Goal: Task Accomplishment & Management: Complete application form

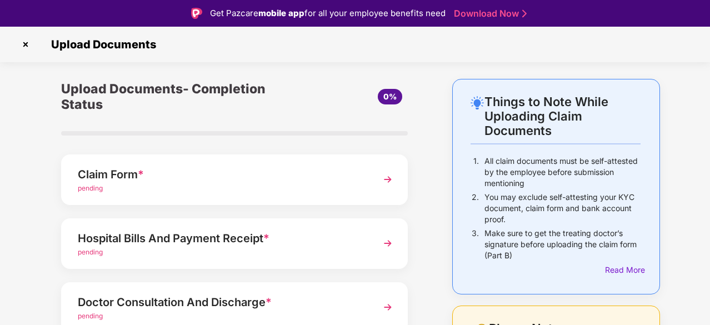
click at [93, 187] on span "pending" at bounding box center [90, 188] width 25 height 8
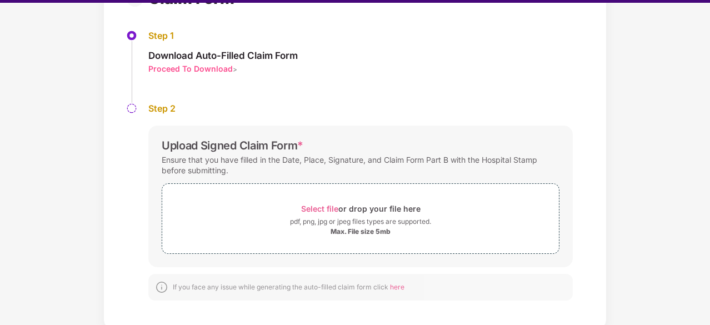
scroll to position [27, 0]
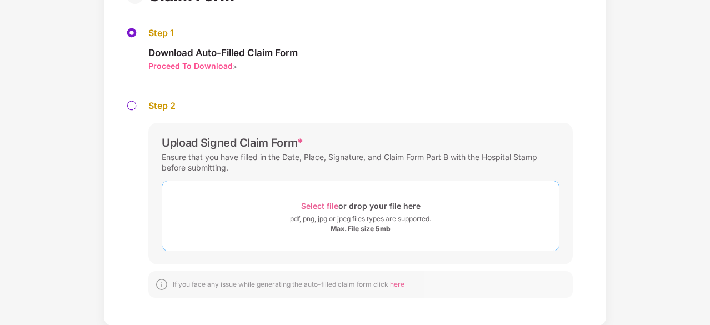
click at [333, 211] on div "Select file or drop your file here" at bounding box center [360, 205] width 119 height 15
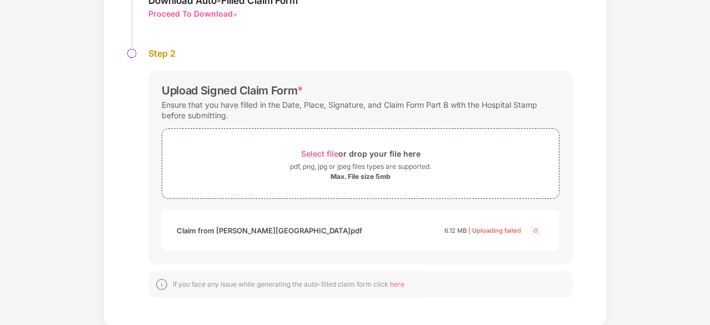
click at [507, 232] on span "| Uploading failed" at bounding box center [494, 231] width 53 height 8
click at [260, 107] on div "Ensure that you have filled in the Date, Place, Signature, and Claim Form Part …" at bounding box center [361, 110] width 398 height 26
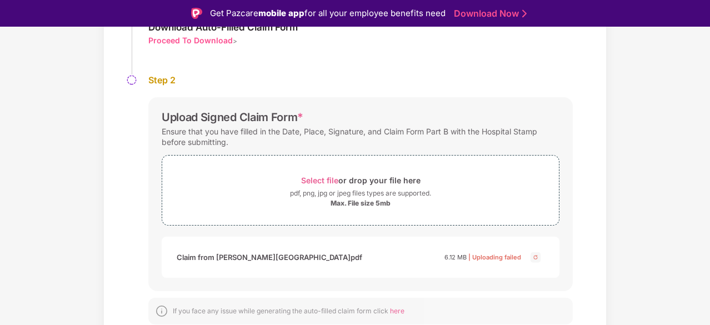
click at [351, 95] on span "Upload Signed Claim Form * Ensure that you have filled in the Date, Place, Sign…" at bounding box center [360, 205] width 424 height 238
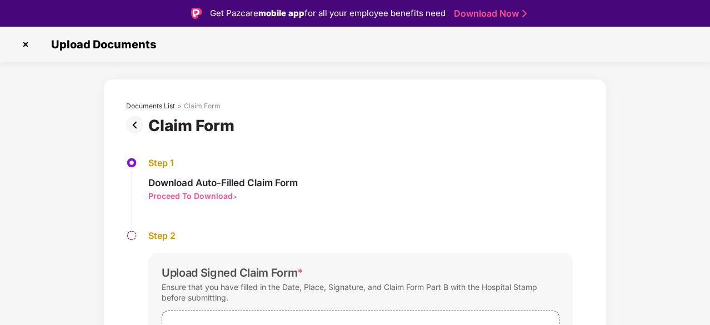
click at [24, 44] on img at bounding box center [26, 45] width 18 height 18
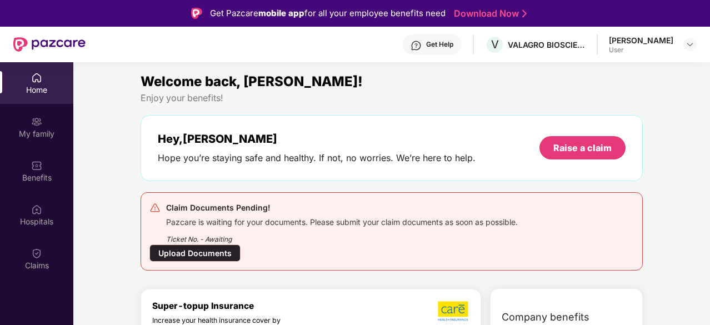
click at [221, 254] on div "Upload Documents" at bounding box center [194, 252] width 91 height 17
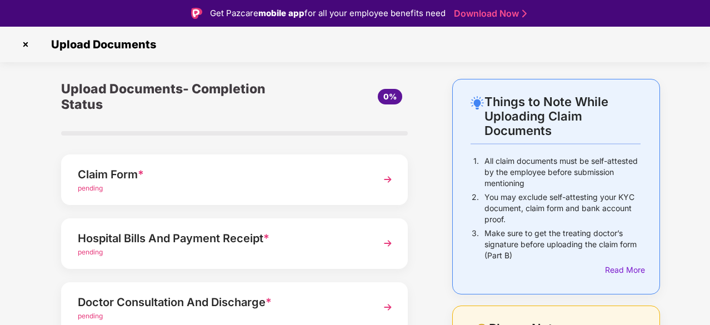
click at [221, 256] on div "pending" at bounding box center [221, 252] width 287 height 11
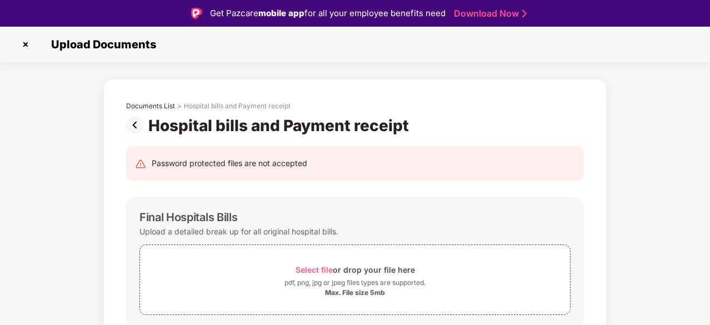
click at [452, 224] on div "Upload a detailed break up for all original hospital bills." at bounding box center [354, 231] width 431 height 15
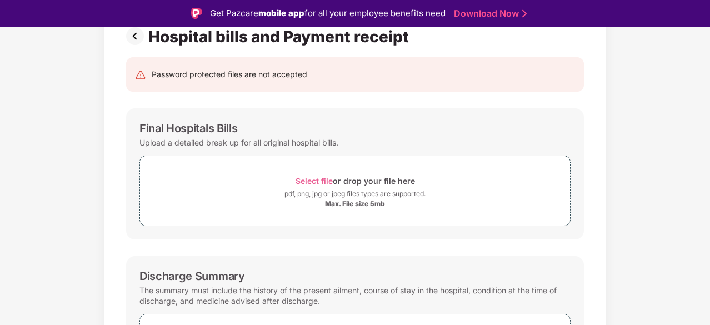
scroll to position [111, 0]
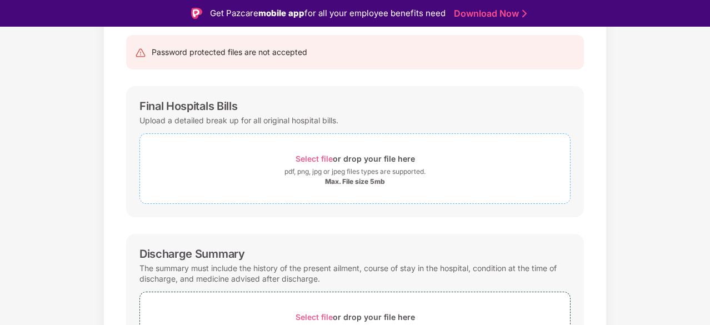
click at [378, 178] on div "Max. File size 5mb" at bounding box center [355, 181] width 60 height 9
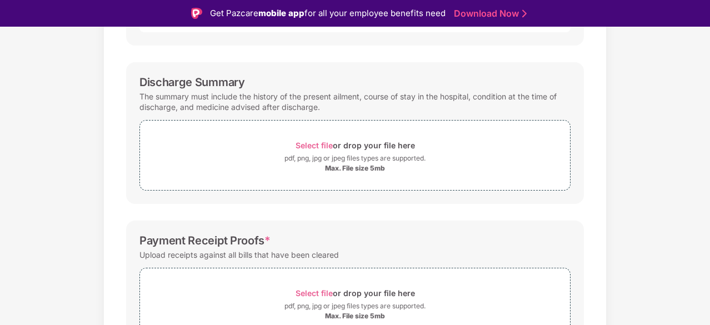
scroll to position [378, 0]
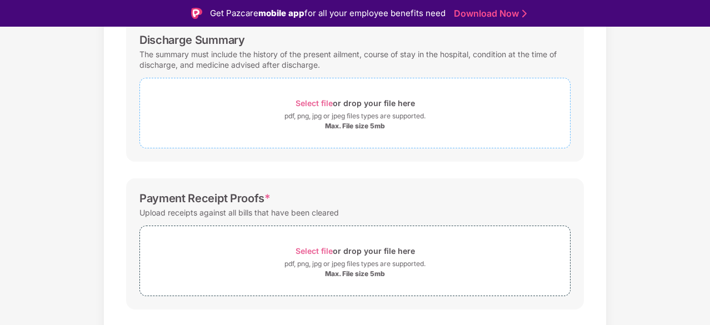
click at [368, 122] on div "Max. File size 5mb" at bounding box center [355, 126] width 60 height 9
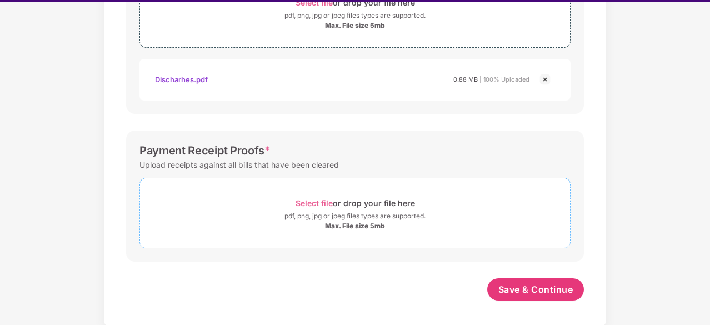
scroll to position [27, 0]
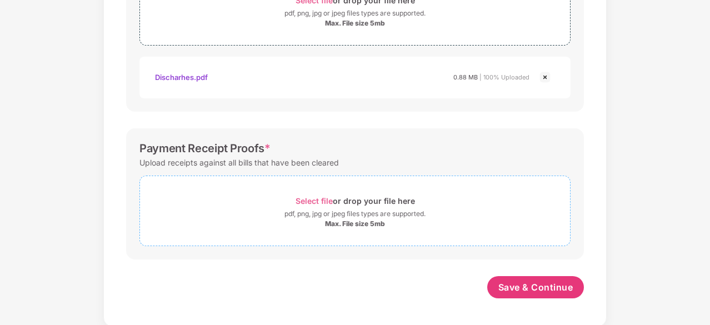
click at [354, 223] on div "Max. File size 5mb" at bounding box center [355, 223] width 60 height 9
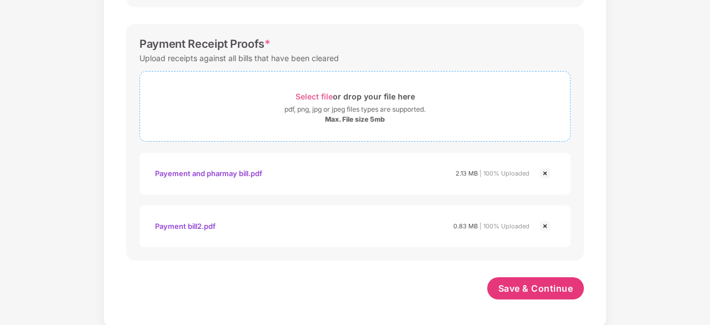
scroll to position [559, 0]
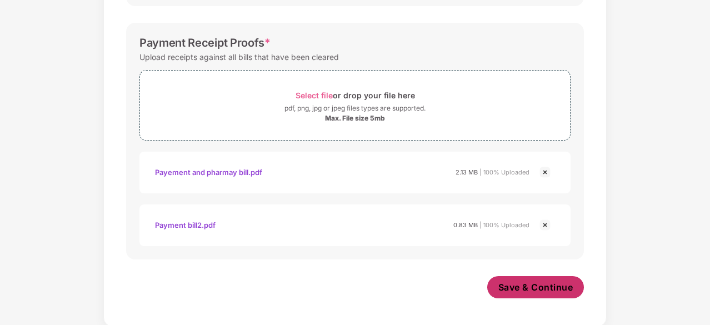
click at [519, 287] on span "Save & Continue" at bounding box center [535, 287] width 75 height 12
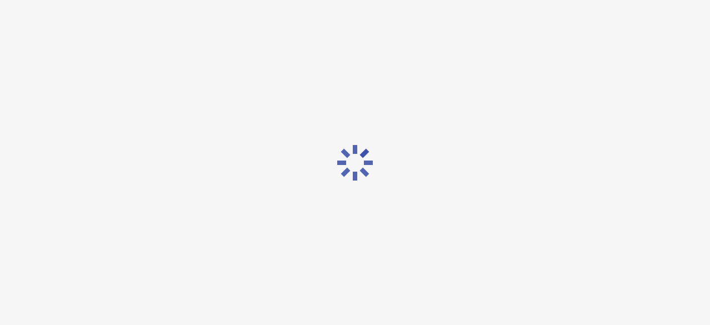
scroll to position [0, 0]
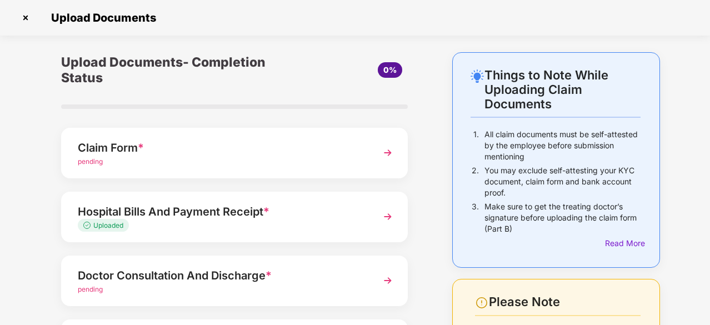
click at [159, 291] on div "pending" at bounding box center [221, 289] width 287 height 11
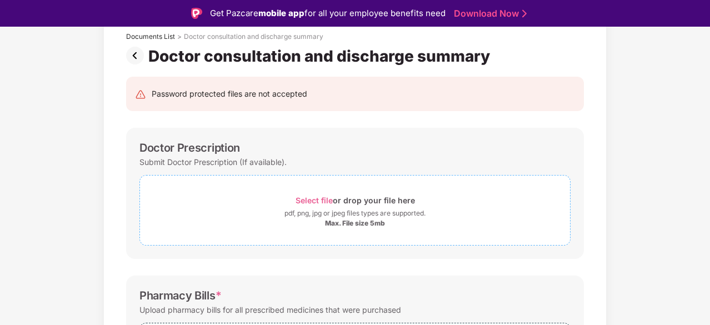
scroll to position [67, 0]
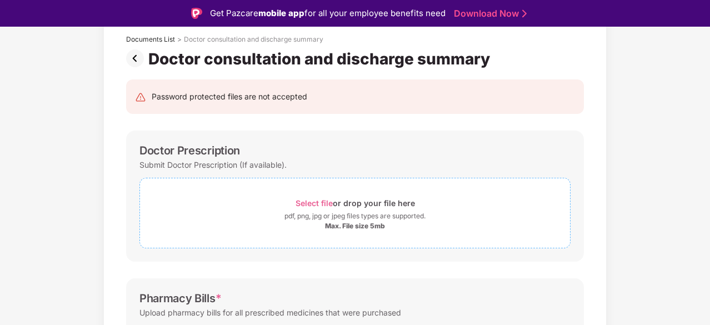
click at [363, 219] on div "pdf, png, jpg or jpeg files types are supported." at bounding box center [354, 216] width 141 height 11
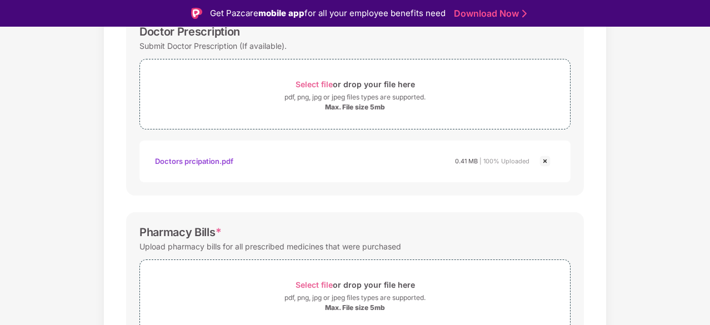
scroll to position [267, 0]
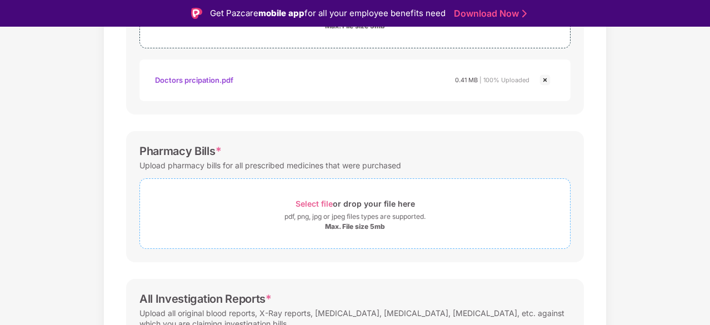
click at [350, 231] on span "Select file or drop your file here pdf, png, jpg or jpeg files types are suppor…" at bounding box center [355, 213] width 430 height 53
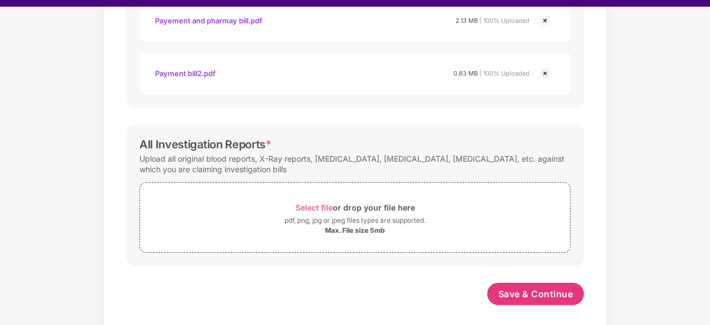
scroll to position [27, 0]
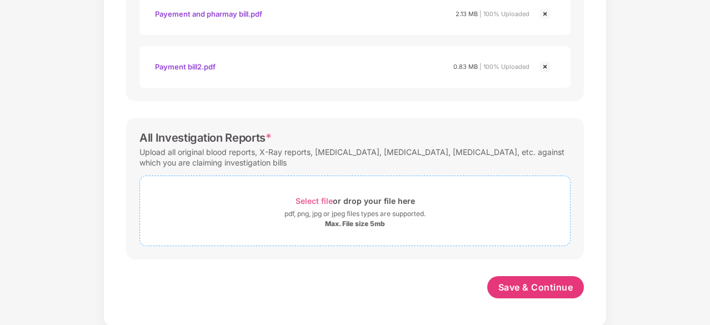
click at [357, 219] on div "Max. File size 5mb" at bounding box center [355, 223] width 60 height 9
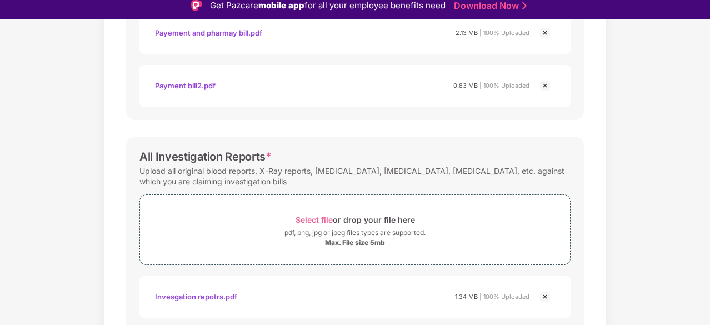
scroll to position [8, 0]
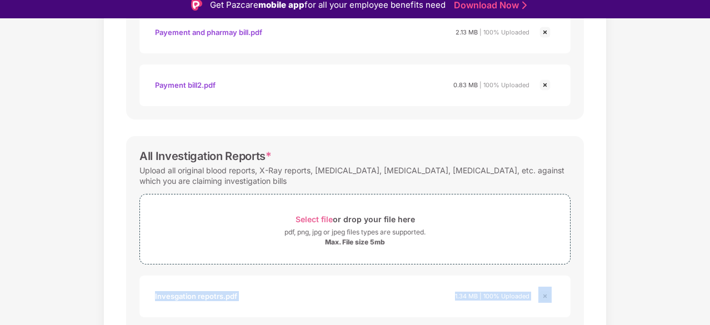
drag, startPoint x: 708, startPoint y: 269, endPoint x: 708, endPoint y: 229, distance: 40.6
click at [708, 229] on div "Documents List > Doctor consultation and discharge summary Doctor consultation …" at bounding box center [355, 7] width 710 height 887
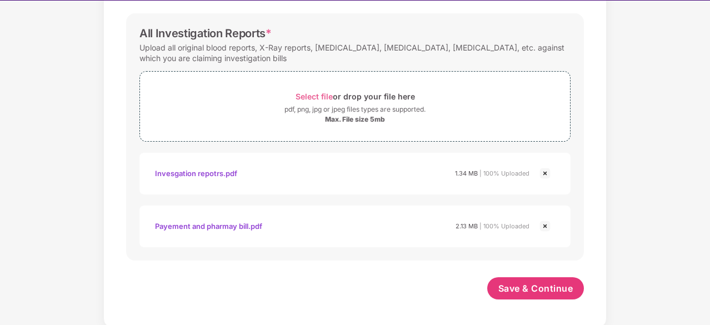
scroll to position [27, 0]
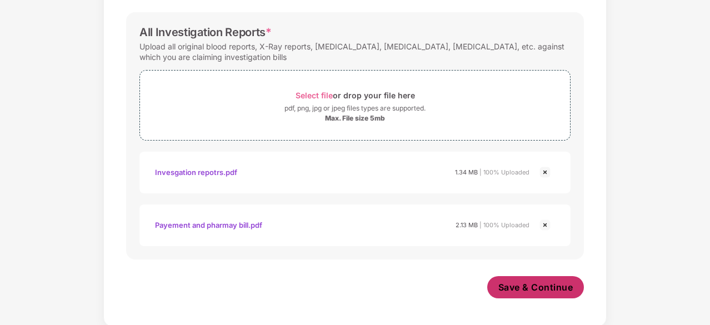
click at [538, 294] on button "Save & Continue" at bounding box center [535, 287] width 97 height 22
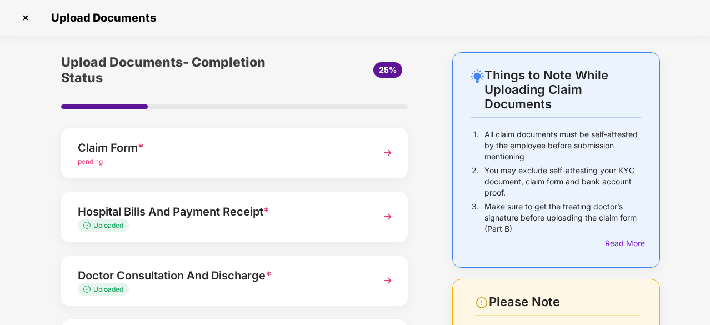
click at [426, 276] on div "Upload Documents- Completion Status 25% Claim Form * pending Hospital Bills And…" at bounding box center [234, 279] width 402 height 454
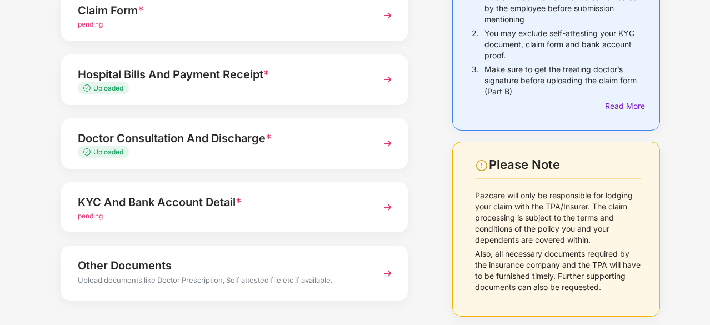
scroll to position [156, 0]
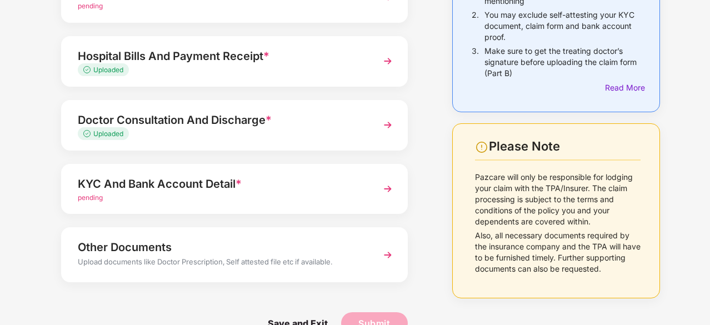
click at [376, 187] on div "KYC And Bank Account Detail * pending" at bounding box center [234, 189] width 347 height 51
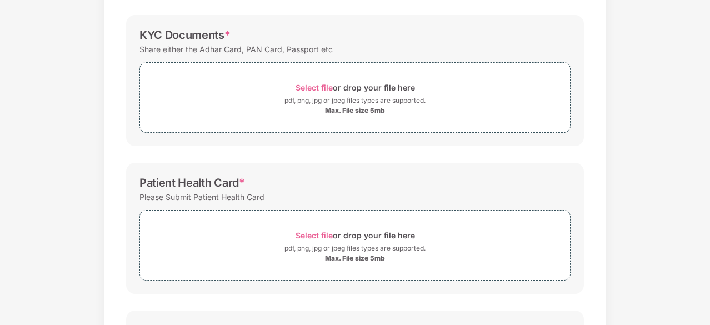
scroll to position [0, 0]
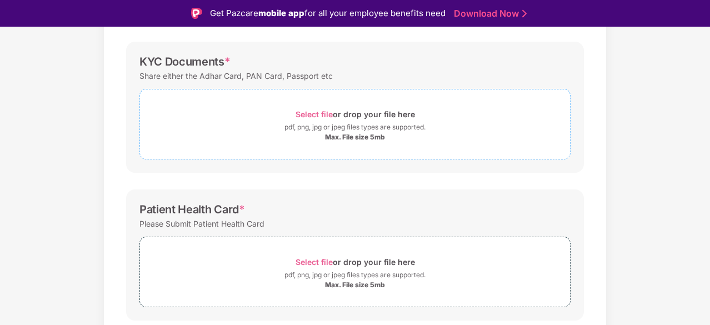
click at [362, 139] on div "Max. File size 5mb" at bounding box center [355, 137] width 60 height 9
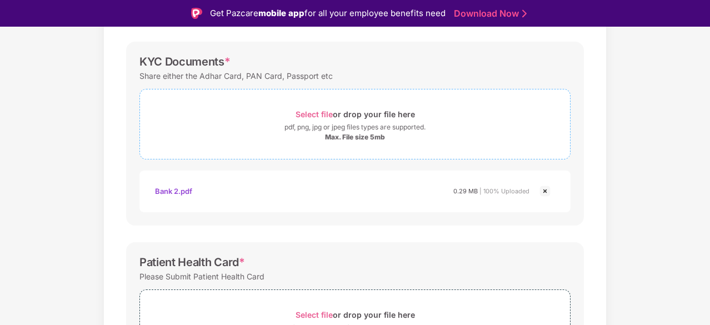
click at [350, 139] on div "Max. File size 5mb" at bounding box center [355, 137] width 60 height 9
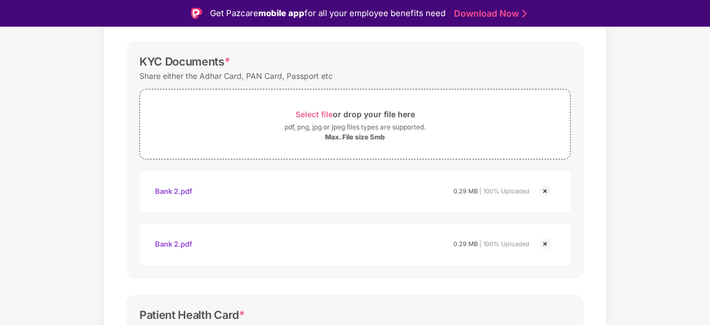
click at [543, 248] on img at bounding box center [544, 243] width 13 height 13
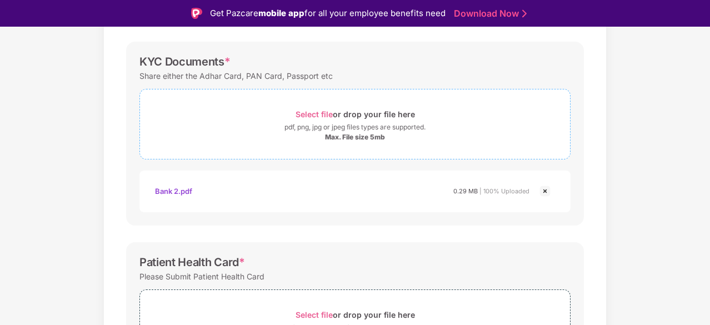
click at [338, 135] on div "Max. File size 5mb" at bounding box center [355, 137] width 60 height 9
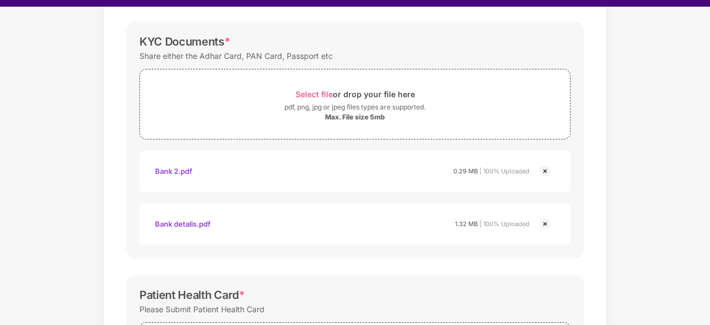
scroll to position [27, 0]
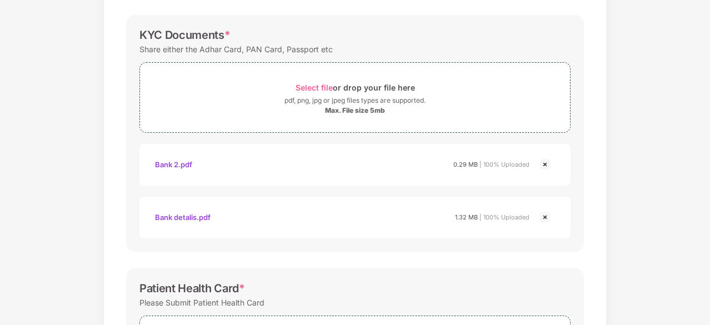
click at [707, 302] on div "Documents List > KYC and Bank Account Detail KYC and Bank Account Detail Passwo…" at bounding box center [355, 256] width 710 height 718
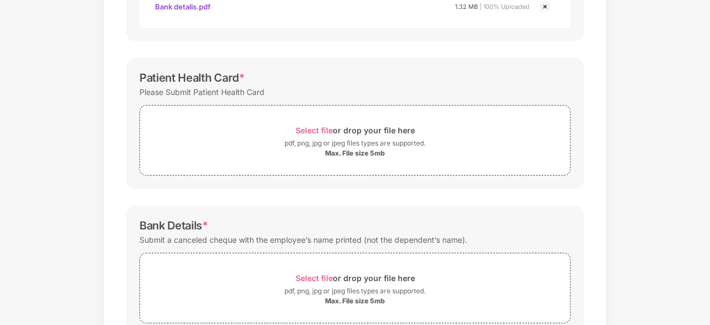
scroll to position [329, 0]
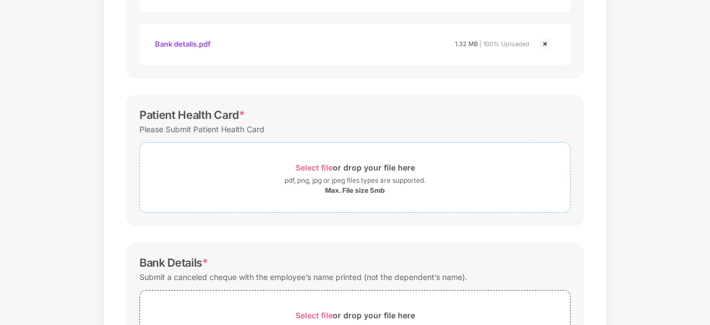
click at [344, 188] on div "Max. File size 5mb" at bounding box center [355, 190] width 60 height 9
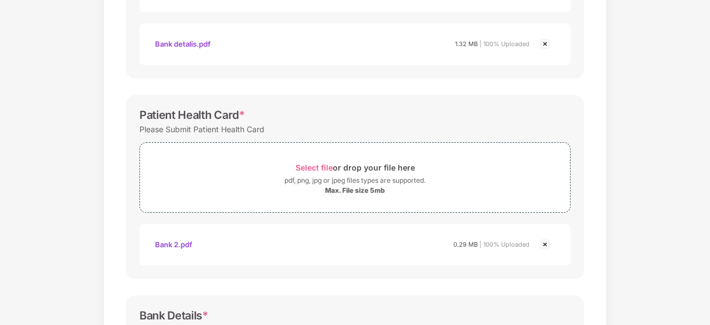
scroll to position [496, 0]
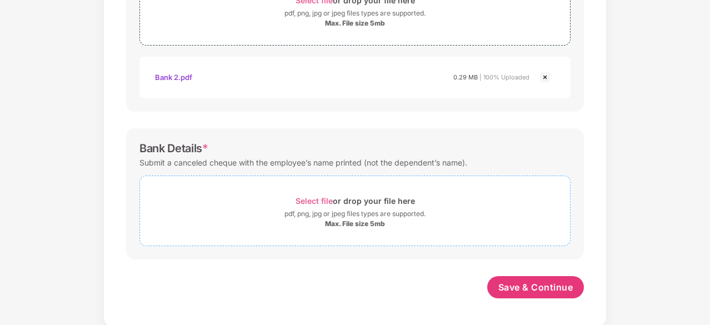
click at [356, 198] on div "Select file or drop your file here" at bounding box center [355, 200] width 119 height 15
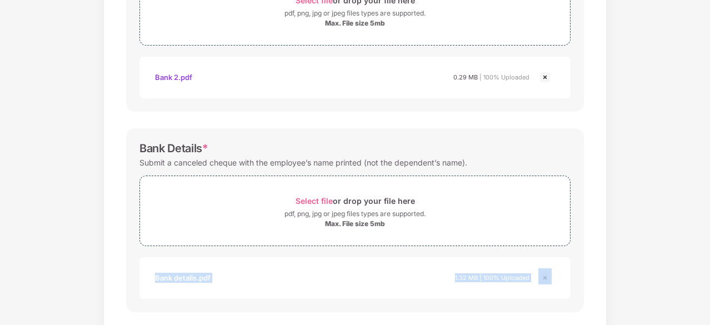
drag, startPoint x: 708, startPoint y: 238, endPoint x: 710, endPoint y: 246, distance: 8.6
click at [709, 246] on html "Get Pazcare mobile app for all your employee benefits need Download Now Upload …" at bounding box center [355, 135] width 710 height 325
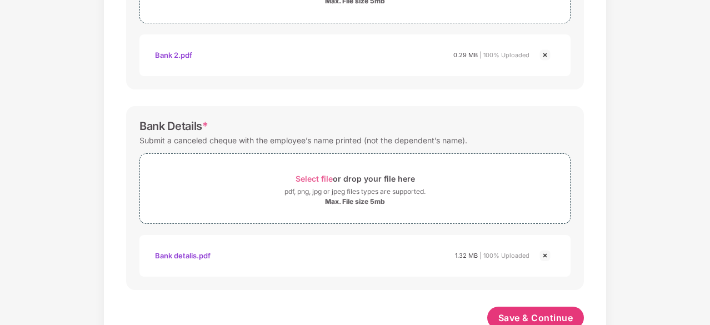
scroll to position [549, 0]
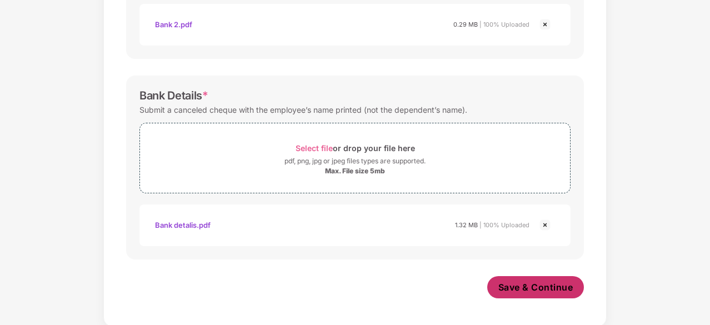
click at [556, 297] on button "Save & Continue" at bounding box center [535, 287] width 97 height 22
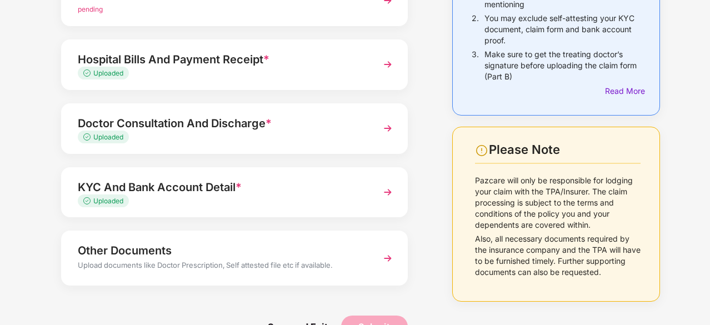
scroll to position [181, 0]
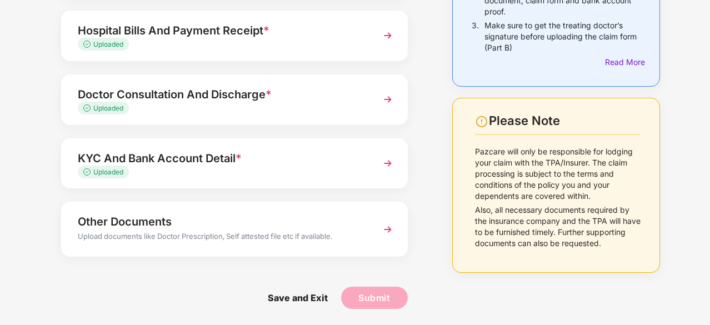
click at [299, 239] on div "Upload documents like Doctor Prescription, Self attested file etc if available." at bounding box center [221, 238] width 287 height 14
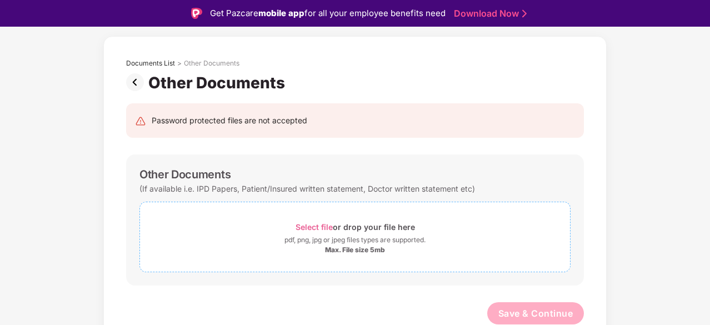
click at [356, 248] on div "Max. File size 5mb" at bounding box center [355, 250] width 60 height 9
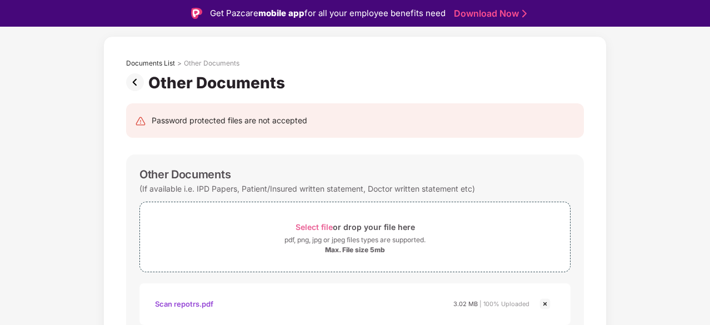
click at [614, 196] on div "Documents List > Other Documents Other Documents Password protected files are n…" at bounding box center [355, 273] width 710 height 474
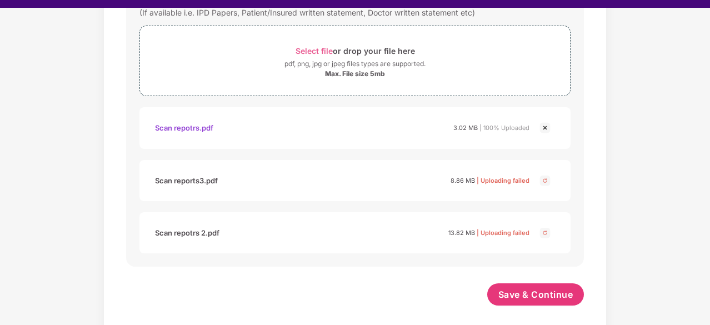
scroll to position [27, 0]
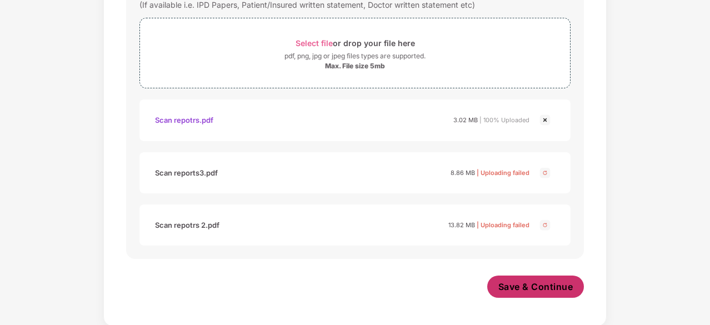
click at [565, 297] on button "Save & Continue" at bounding box center [535, 287] width 97 height 22
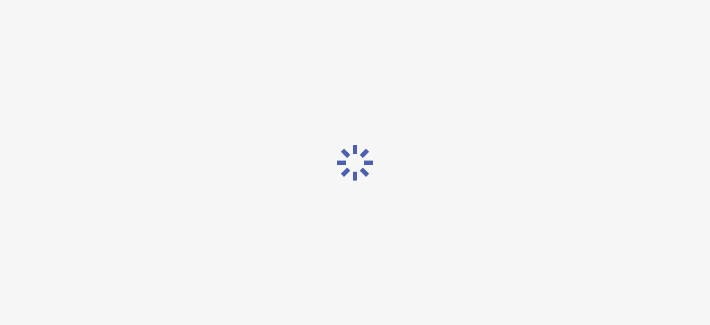
scroll to position [0, 0]
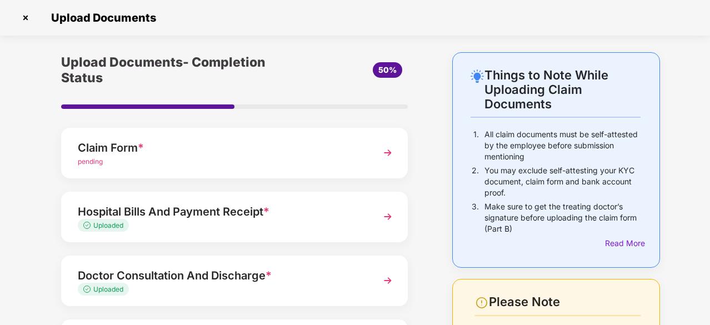
click at [178, 164] on div "pending" at bounding box center [221, 162] width 287 height 11
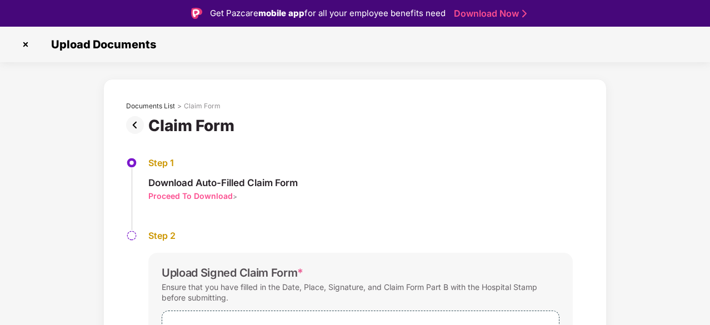
click at [307, 225] on div "Step 1 Download Auto-Filled Claim Form Proceed To Download >" at bounding box center [355, 193] width 458 height 73
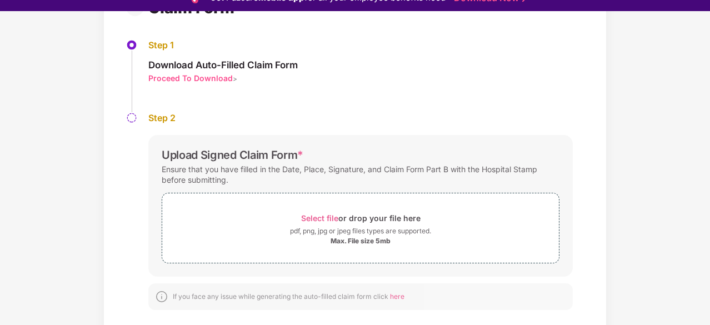
scroll to position [103, 0]
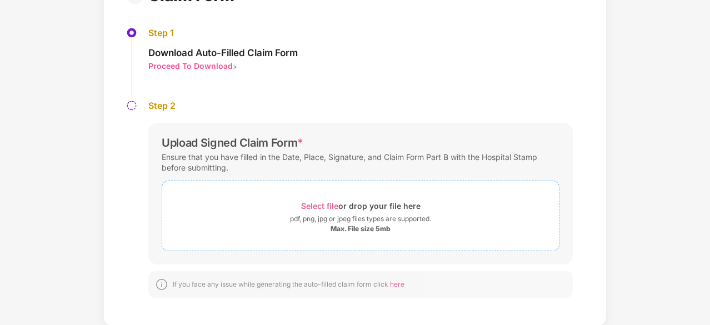
click at [352, 231] on div "Max. File size 5mb" at bounding box center [361, 228] width 60 height 9
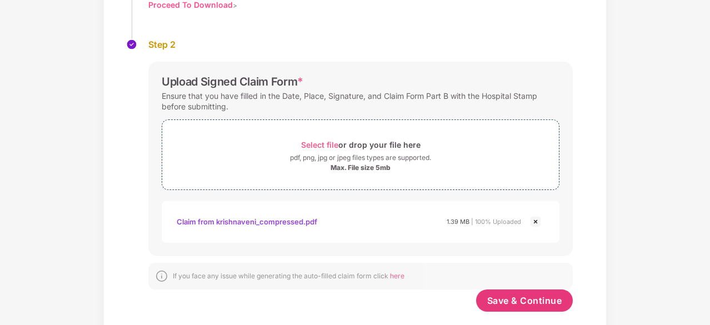
scroll to position [184, 0]
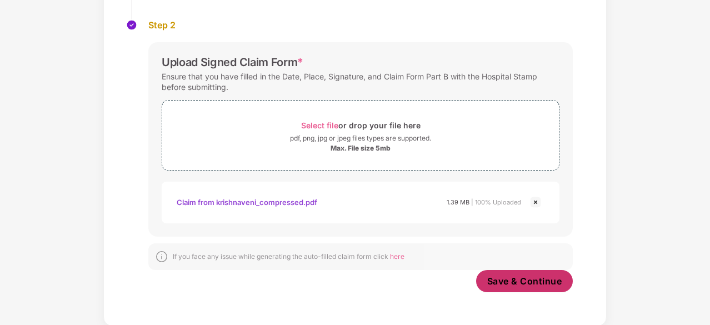
click at [508, 276] on span "Save & Continue" at bounding box center [524, 281] width 75 height 12
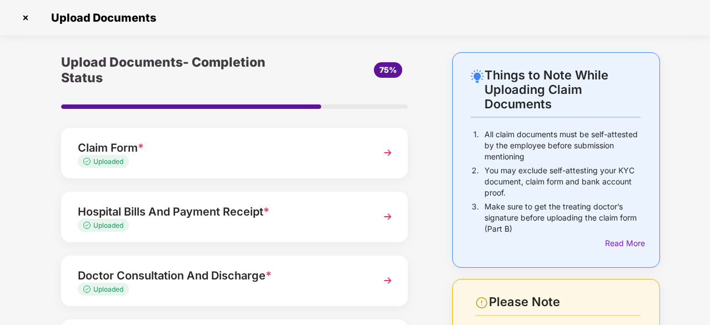
click at [422, 250] on div "Upload Documents- Completion Status 75% Claim Form * Uploaded Hospital Bills An…" at bounding box center [234, 277] width 402 height 450
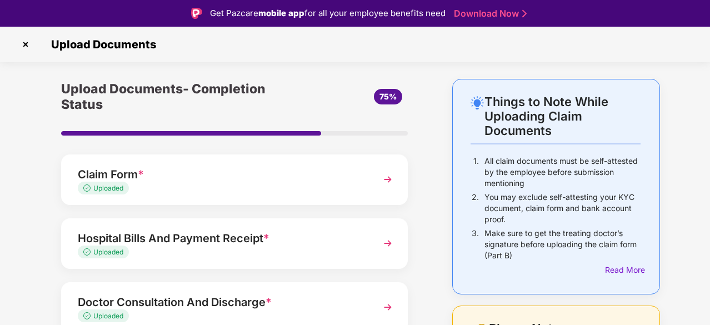
click at [436, 269] on div "Things to Note While Uploading Claim Documents 1. All claim documents must be s…" at bounding box center [556, 304] width 241 height 450
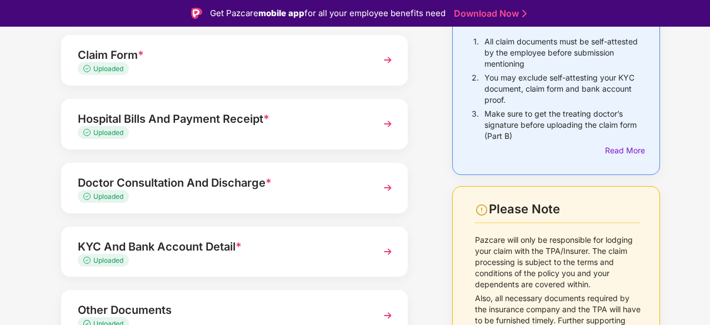
scroll to position [22, 0]
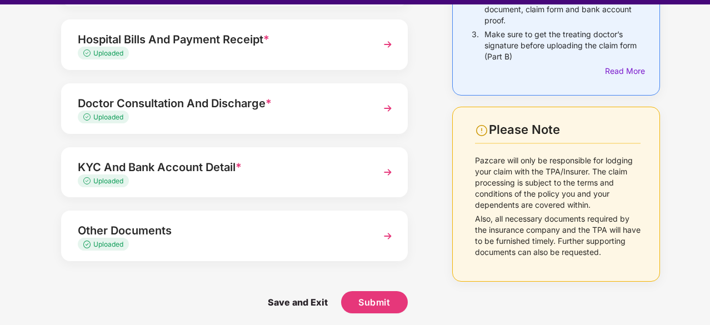
click at [269, 235] on div "Other Documents" at bounding box center [221, 231] width 287 height 18
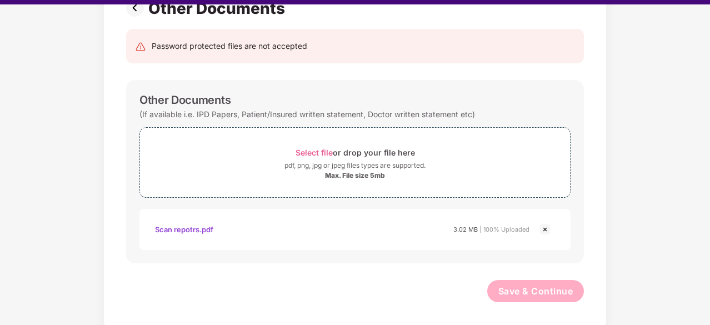
scroll to position [27, 0]
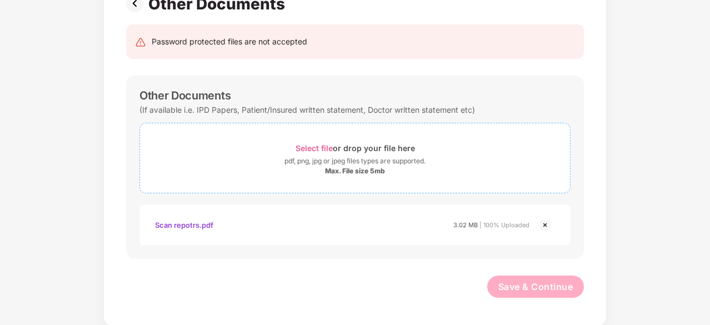
click at [372, 169] on div "Max. File size 5mb" at bounding box center [355, 171] width 60 height 9
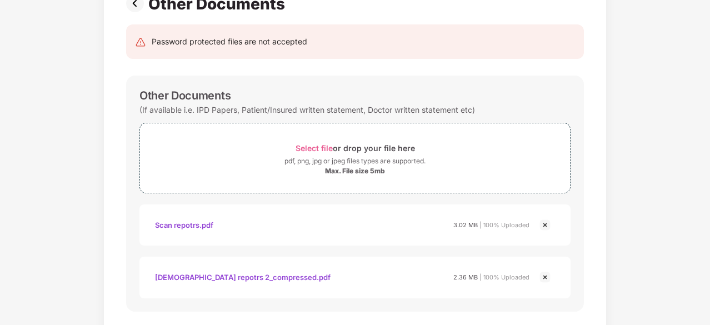
click at [650, 263] on div "Documents List > Other Documents Other Documents Password protected files are n…" at bounding box center [355, 168] width 710 height 422
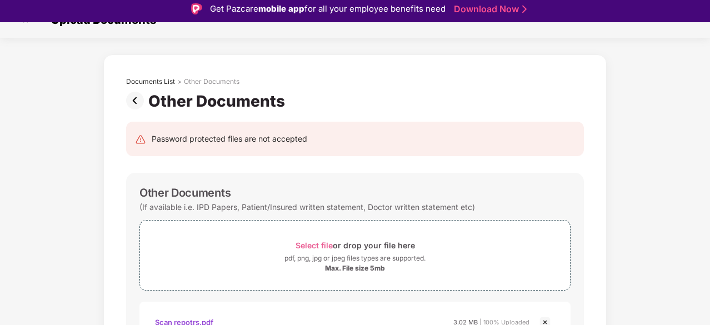
scroll to position [0, 0]
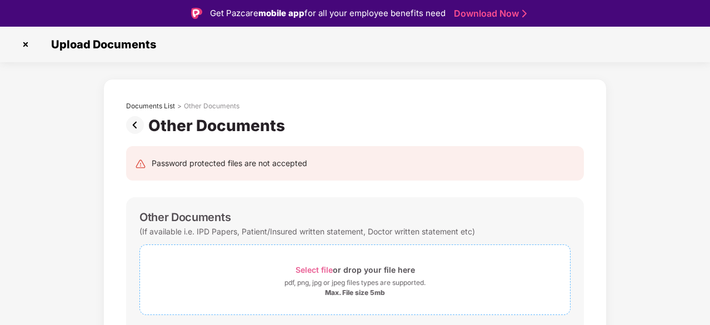
click at [348, 289] on div "Max. File size 5mb" at bounding box center [355, 292] width 60 height 9
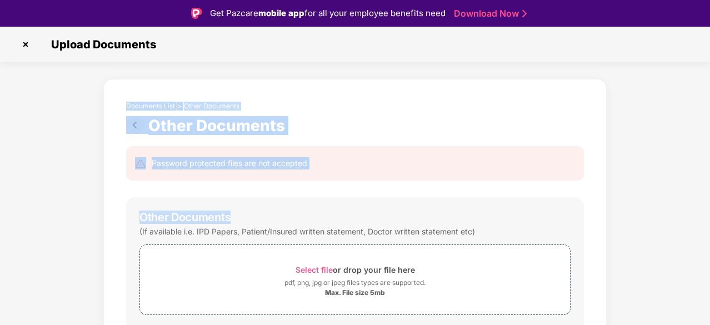
drag, startPoint x: 708, startPoint y: 51, endPoint x: 710, endPoint y: 186, distance: 135.0
click at [709, 186] on html "Get Pazcare mobile app for all your employee benefits need Download Now Upload …" at bounding box center [355, 162] width 710 height 325
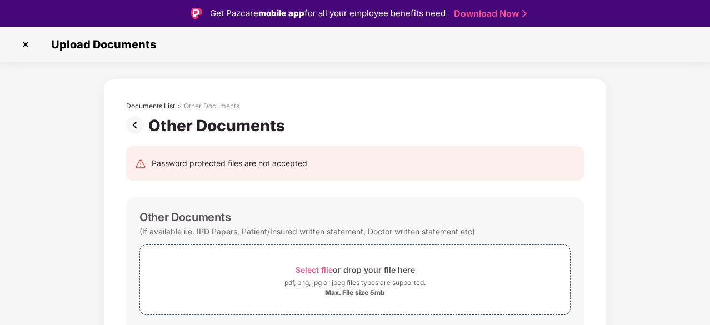
click at [675, 244] on div "Documents List > Other Documents Other Documents Password protected files are n…" at bounding box center [355, 316] width 710 height 474
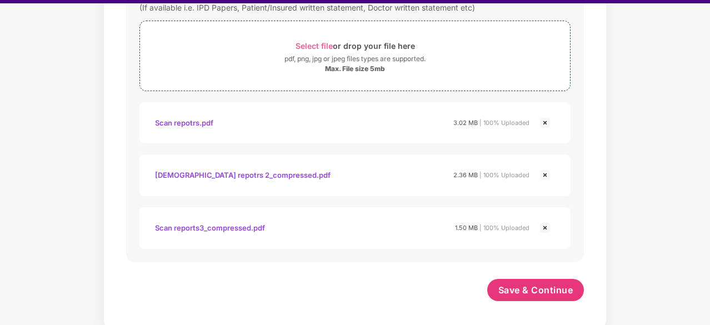
scroll to position [27, 0]
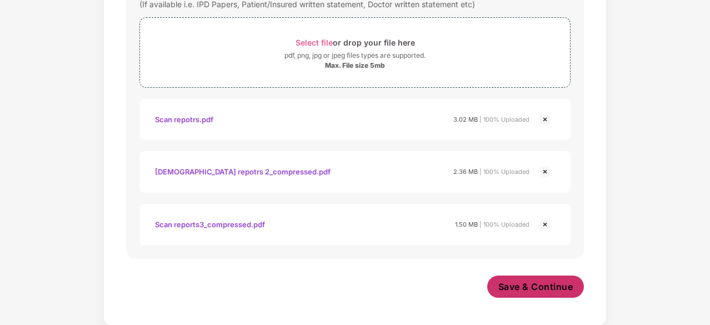
click at [517, 285] on span "Save & Continue" at bounding box center [535, 287] width 75 height 12
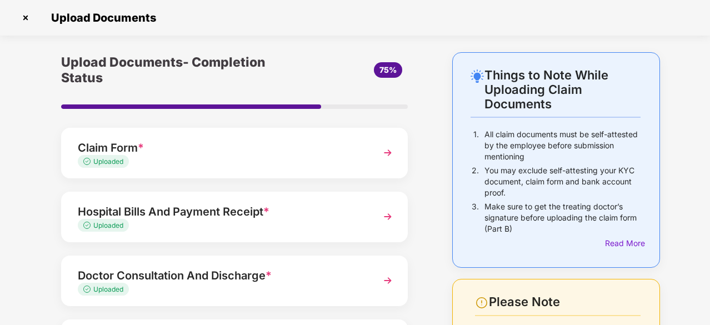
click at [694, 243] on div "Things to Note While Uploading Claim Documents 1. All claim documents must be s…" at bounding box center [355, 277] width 710 height 450
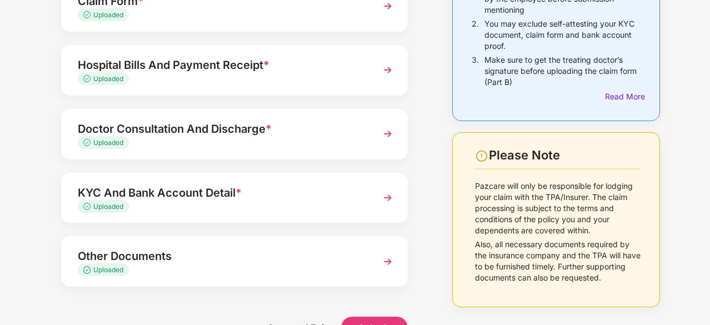
scroll to position [177, 0]
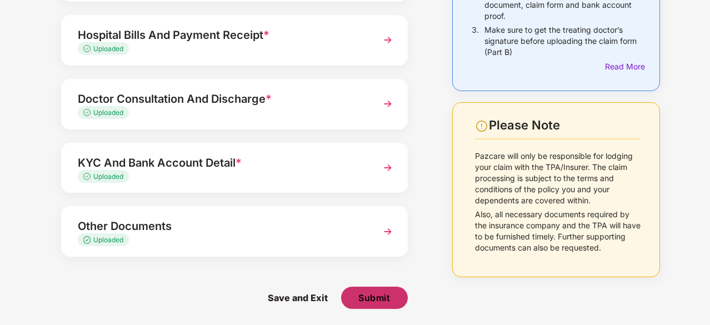
click at [377, 294] on span "Submit" at bounding box center [374, 298] width 32 height 12
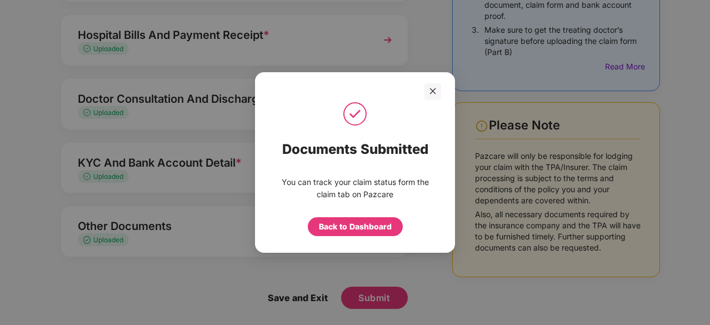
click at [361, 293] on div "Documents Submitted You can track your claim status form the claim tab on Pazca…" at bounding box center [355, 162] width 710 height 325
click at [356, 237] on div "You can track your claim status form the claim tab on Pazcare Back to Dashboard" at bounding box center [355, 206] width 200 height 71
click at [356, 236] on div "Back to Dashboard" at bounding box center [355, 226] width 95 height 19
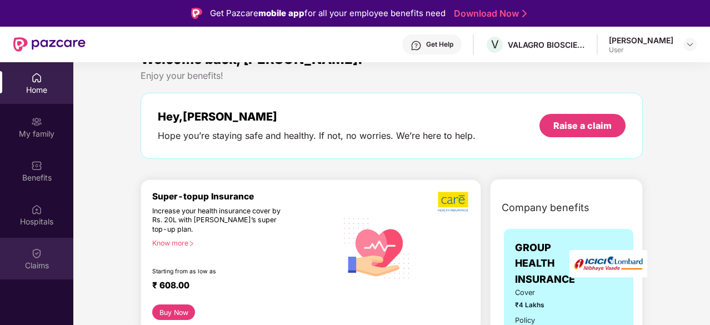
click at [44, 256] on div "Claims" at bounding box center [36, 259] width 73 height 42
